Goal: Check status: Check status

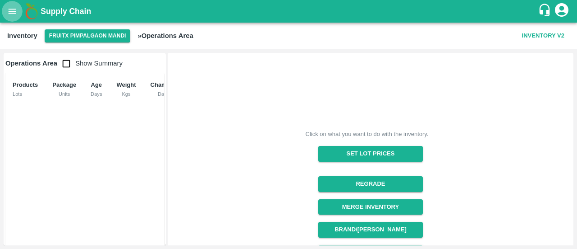
click at [16, 7] on icon "open drawer" at bounding box center [12, 11] width 10 height 10
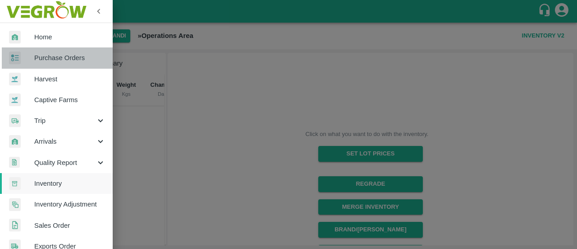
click at [66, 64] on link "Purchase Orders" at bounding box center [56, 57] width 113 height 21
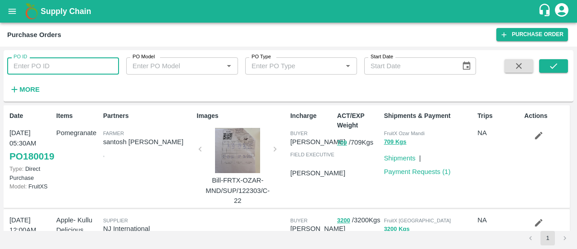
click at [89, 67] on input "PO ID" at bounding box center [63, 65] width 112 height 17
paste input "164415"
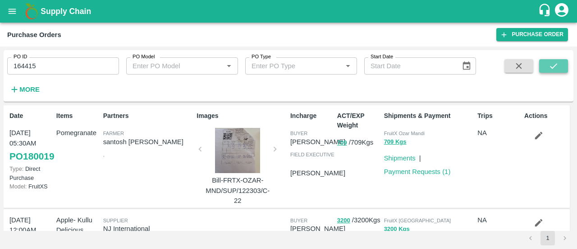
click at [553, 63] on icon "submit" at bounding box center [554, 66] width 10 height 10
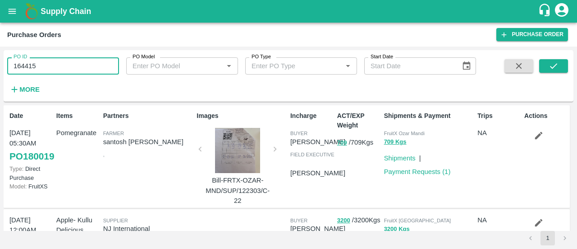
click at [98, 63] on input "164415" at bounding box center [63, 65] width 112 height 17
type input "164415"
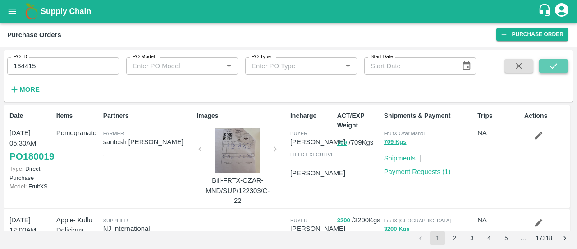
click at [555, 64] on icon "submit" at bounding box center [554, 66] width 10 height 10
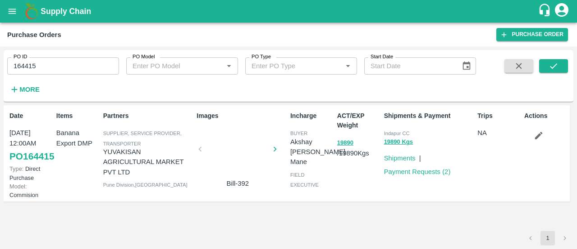
click at [541, 133] on icon "button" at bounding box center [539, 136] width 8 height 8
click at [540, 135] on icon "button" at bounding box center [539, 136] width 8 height 8
click at [542, 139] on icon "button" at bounding box center [539, 135] width 10 height 10
click at [540, 138] on icon "button" at bounding box center [539, 135] width 10 height 10
click at [539, 136] on icon "button" at bounding box center [539, 136] width 8 height 8
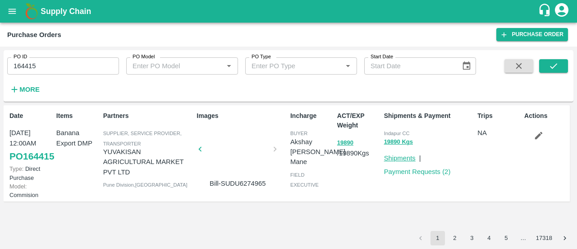
click at [410, 159] on link "Shipments" at bounding box center [400, 157] width 32 height 7
click at [538, 135] on icon "button" at bounding box center [539, 136] width 8 height 8
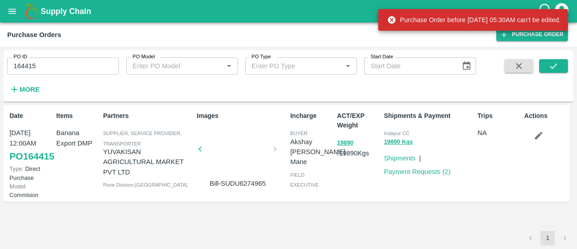
click at [541, 134] on icon "button" at bounding box center [539, 135] width 10 height 10
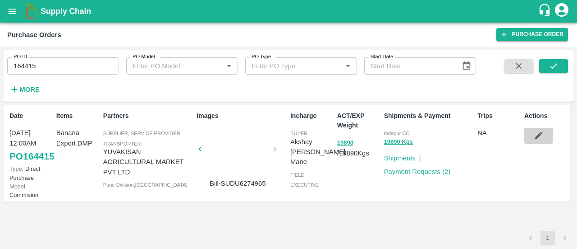
click at [541, 134] on icon "button" at bounding box center [539, 135] width 10 height 10
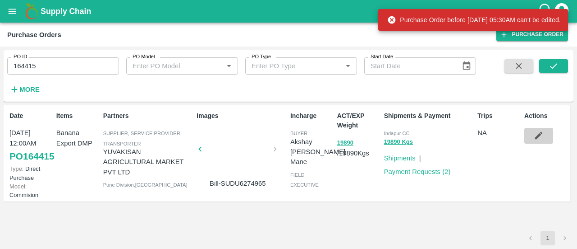
click at [537, 139] on icon "button" at bounding box center [539, 135] width 10 height 10
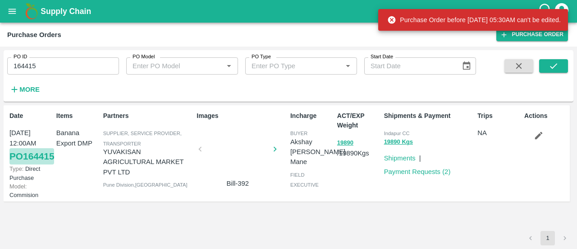
click at [23, 164] on link "PO 164415" at bounding box center [31, 156] width 45 height 16
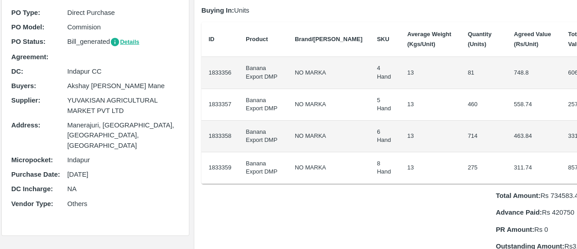
scroll to position [83, 1]
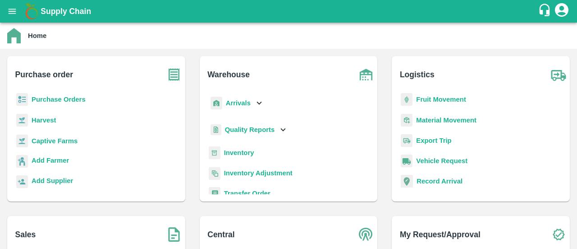
click at [56, 99] on b "Purchase Orders" at bounding box center [59, 99] width 54 height 7
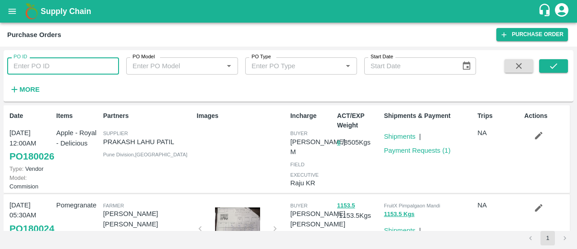
click at [78, 59] on input "PO ID" at bounding box center [63, 65] width 112 height 17
paste input "164415"
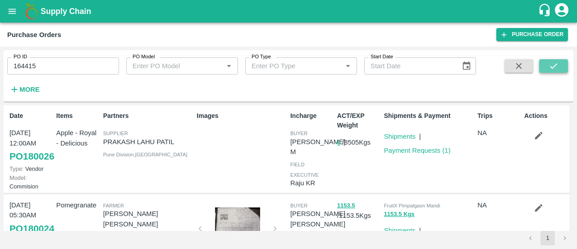
click at [552, 65] on icon "submit" at bounding box center [554, 66] width 10 height 10
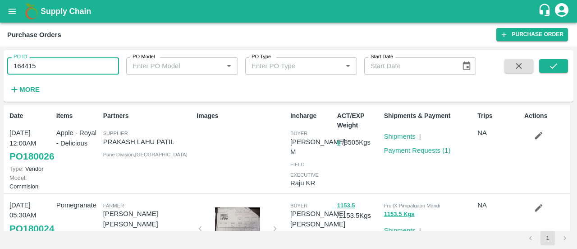
click at [67, 66] on input "164415" at bounding box center [63, 65] width 112 height 17
type input "164415"
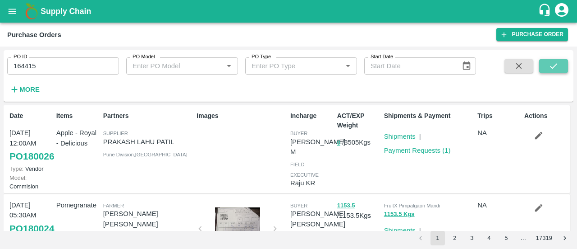
click at [558, 68] on icon "submit" at bounding box center [554, 66] width 10 height 10
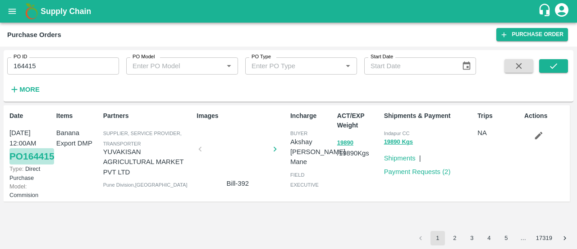
click at [23, 164] on link "PO 164415" at bounding box center [31, 156] width 45 height 16
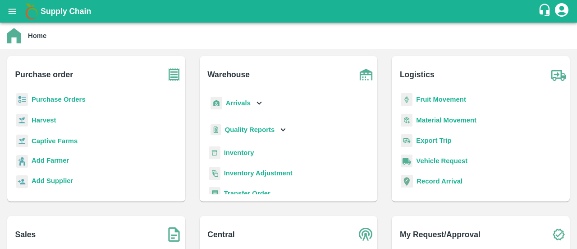
click at [55, 95] on p "Purchase Orders" at bounding box center [59, 99] width 54 height 10
click at [55, 96] on b "Purchase Orders" at bounding box center [59, 99] width 54 height 7
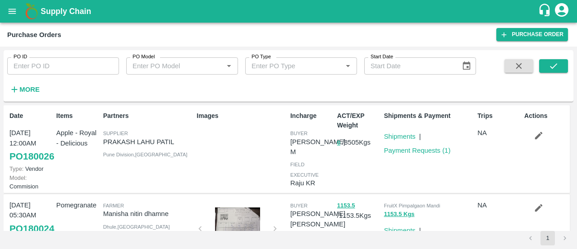
click at [55, 65] on input "PO ID" at bounding box center [63, 65] width 112 height 17
click at [556, 67] on icon "submit" at bounding box center [554, 66] width 10 height 10
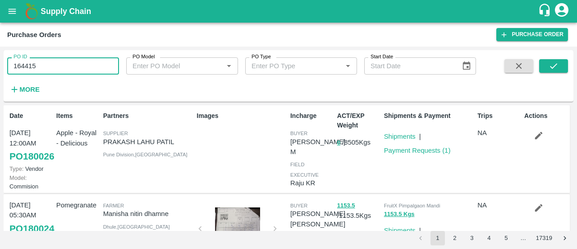
click at [74, 67] on input "164415" at bounding box center [63, 65] width 112 height 17
type input "164415"
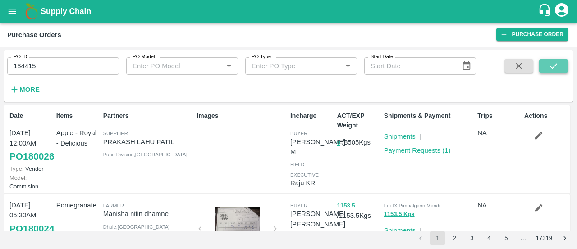
click at [556, 68] on icon "submit" at bounding box center [554, 66] width 10 height 10
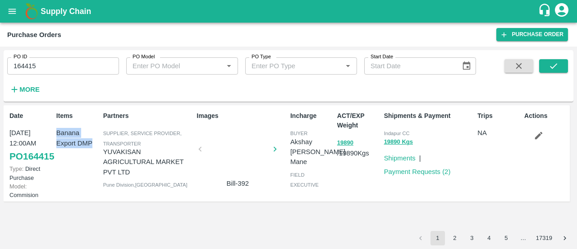
drag, startPoint x: 91, startPoint y: 143, endPoint x: 55, endPoint y: 130, distance: 37.5
click at [55, 130] on div "Items Banana Export DMP" at bounding box center [76, 153] width 47 height 92
copy p "Banana Export DMP"
